Goal: Transaction & Acquisition: Purchase product/service

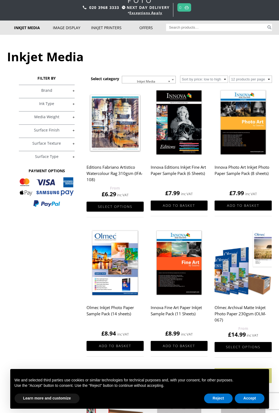
scroll to position [27, 0]
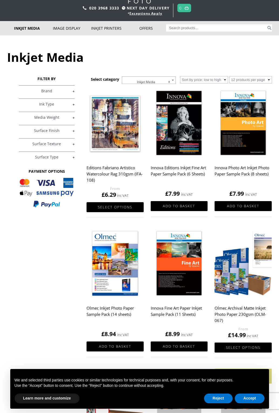
click at [73, 91] on link "+" at bounding box center [47, 90] width 56 height 5
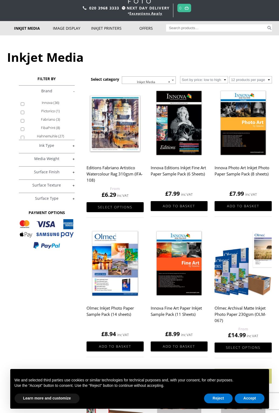
click at [44, 135] on label "Hahnemuhle (27)" at bounding box center [50, 136] width 45 height 8
click at [24, 136] on input "Hahnemuhle (27)" at bounding box center [23, 138] width 4 height 4
checkbox input "true"
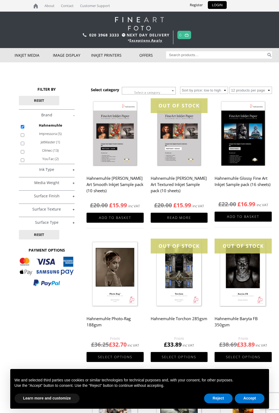
click at [72, 169] on link "+" at bounding box center [47, 169] width 56 height 5
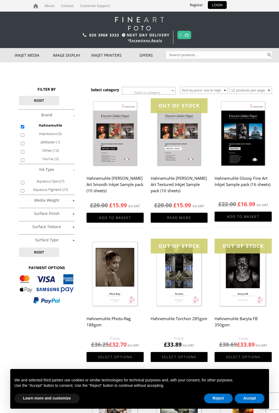
click at [46, 182] on label "Aqueous Dye (27)" at bounding box center [50, 181] width 45 height 8
click at [24, 182] on input "Aqueous Dye (27)" at bounding box center [23, 183] width 4 height 4
checkbox input "true"
click at [73, 227] on link "+" at bounding box center [47, 226] width 56 height 5
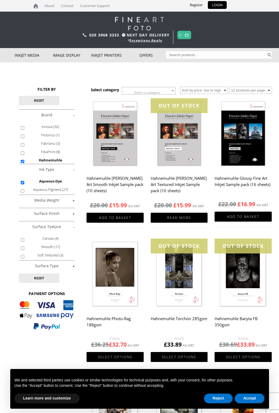
click at [73, 200] on link "+" at bounding box center [47, 200] width 56 height 5
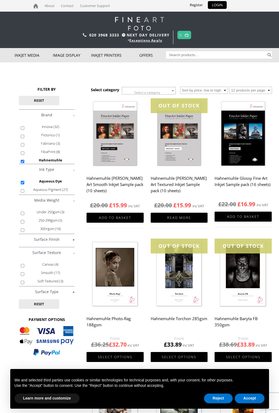
click at [42, 229] on label "300+gsm (16)" at bounding box center [50, 228] width 45 height 8
click at [24, 229] on input "300+gsm (16)" at bounding box center [23, 230] width 4 height 4
checkbox input "true"
